Goal: Check status: Check status

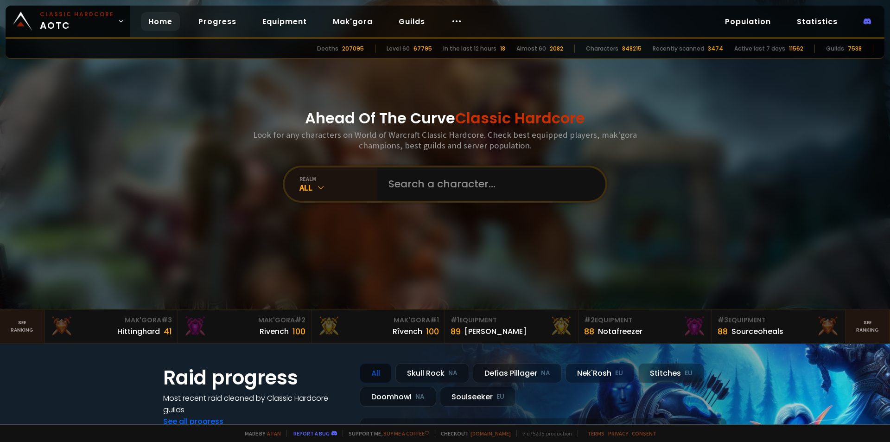
click at [409, 195] on input "text" at bounding box center [488, 183] width 211 height 33
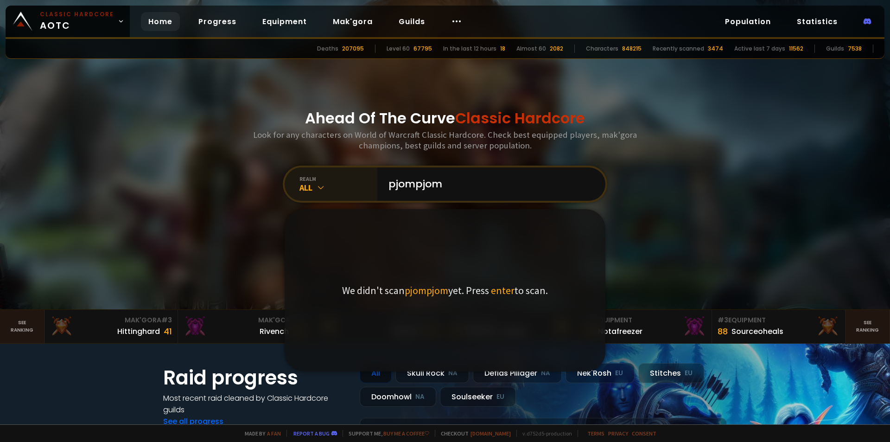
type input "pjompjom"
click at [324, 183] on div "All" at bounding box center [338, 187] width 78 height 11
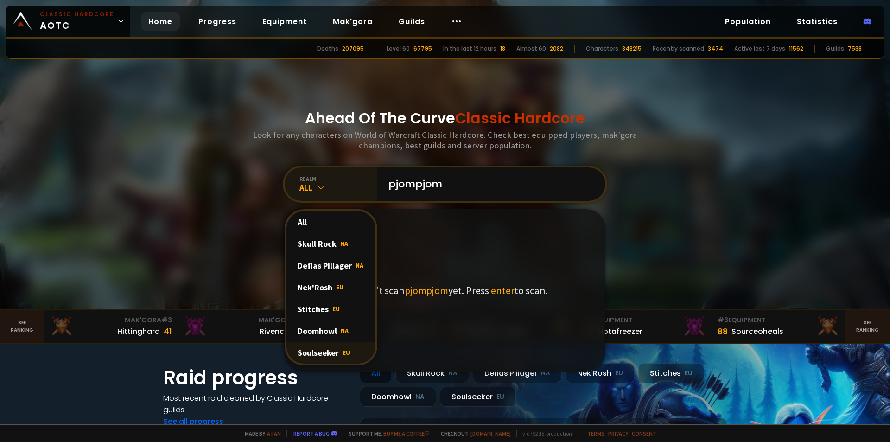
click at [332, 348] on div "Soulseeker EU" at bounding box center [330, 352] width 89 height 22
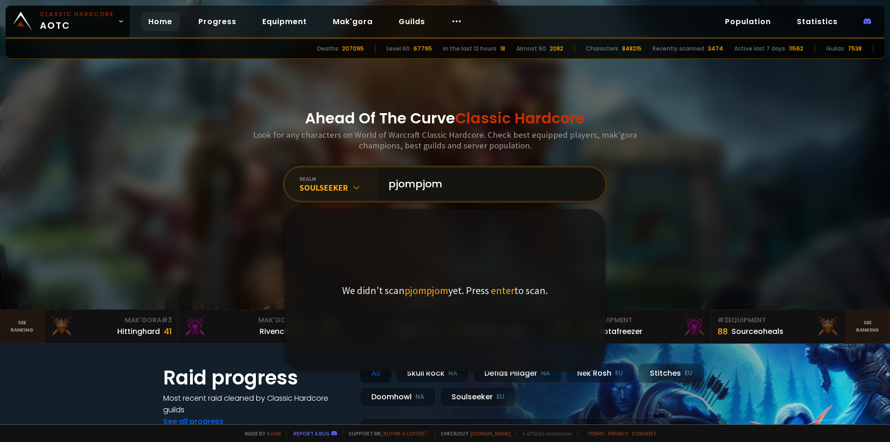
click at [465, 188] on input "pjompjom" at bounding box center [488, 183] width 211 height 33
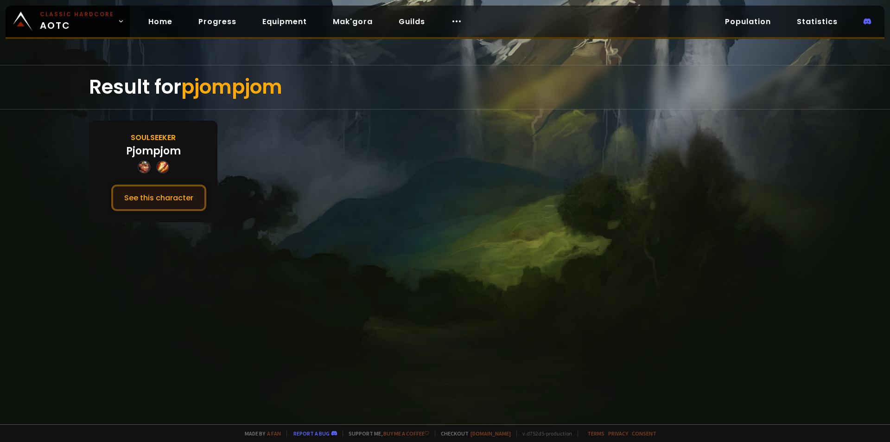
click at [150, 202] on button "See this character" at bounding box center [158, 197] width 95 height 26
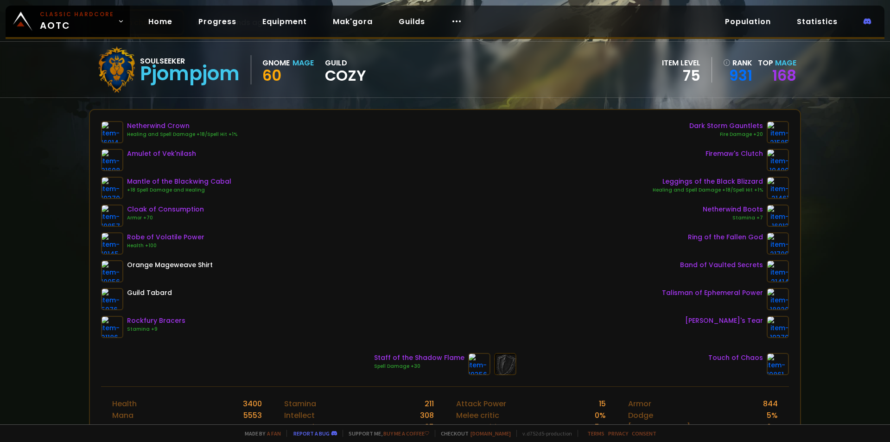
scroll to position [46, 0]
